Goal: Find specific page/section

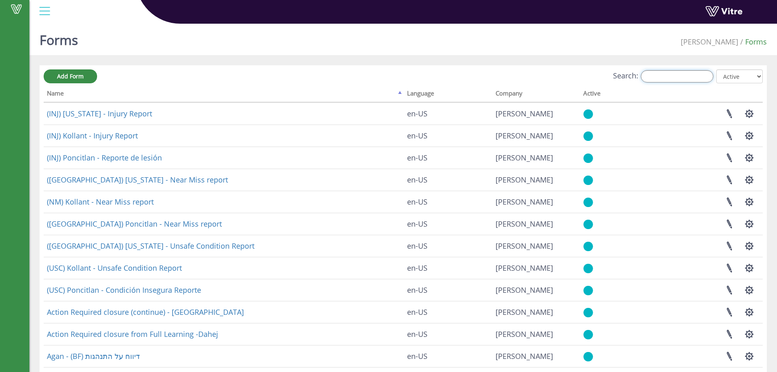
click at [681, 79] on input "Search:" at bounding box center [677, 76] width 73 height 12
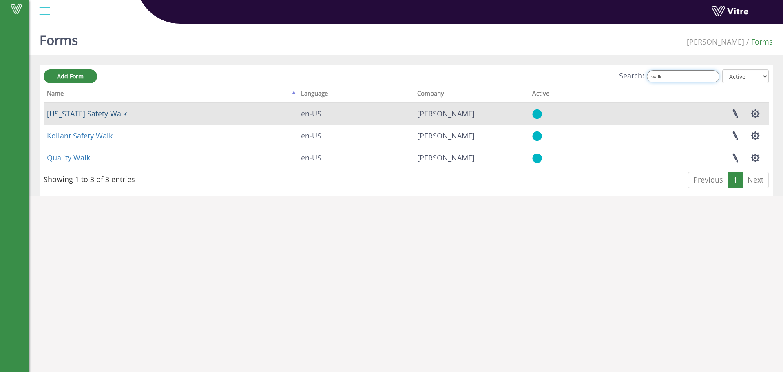
type input "walk"
click at [104, 112] on link "Georgia Safety Walk" at bounding box center [87, 114] width 80 height 10
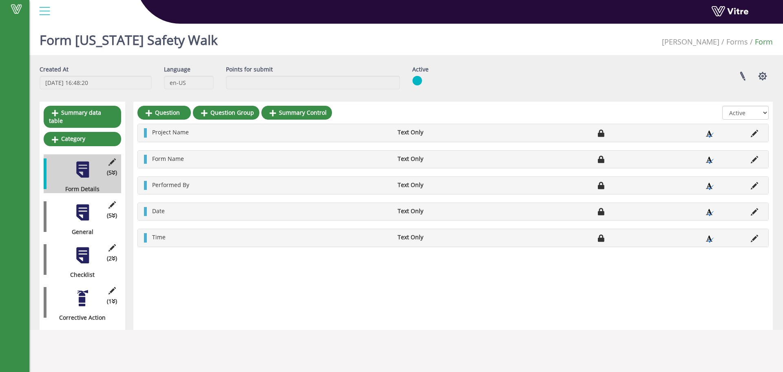
click at [91, 211] on div at bounding box center [82, 212] width 18 height 18
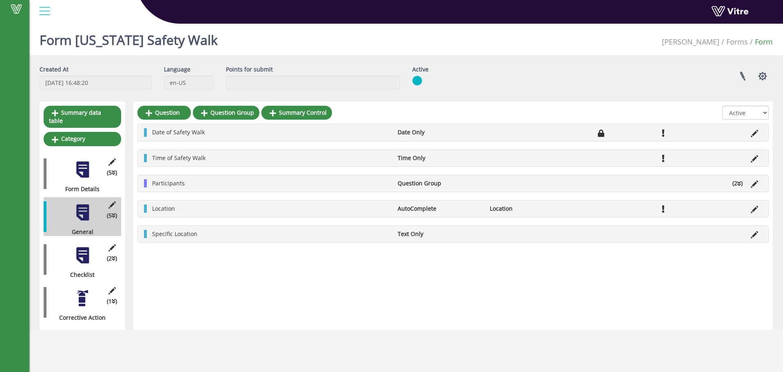
click at [81, 257] on div "(2 ) Checklist" at bounding box center [83, 259] width 78 height 39
click at [82, 250] on div at bounding box center [82, 255] width 18 height 18
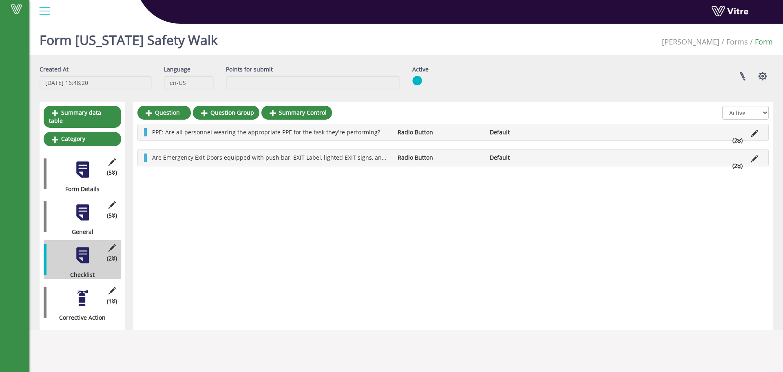
click at [738, 164] on icon at bounding box center [740, 167] width 4 height 6
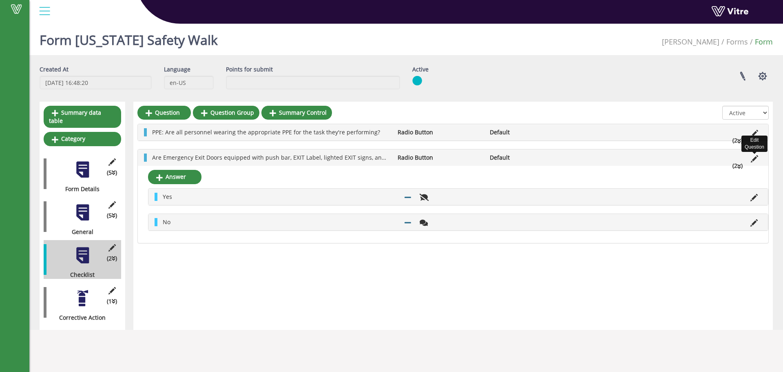
click at [755, 156] on icon at bounding box center [754, 158] width 7 height 7
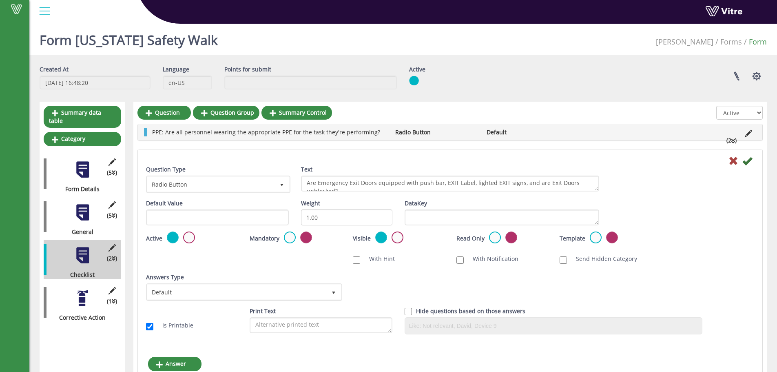
scroll to position [41, 0]
